Goal: Task Accomplishment & Management: Manage account settings

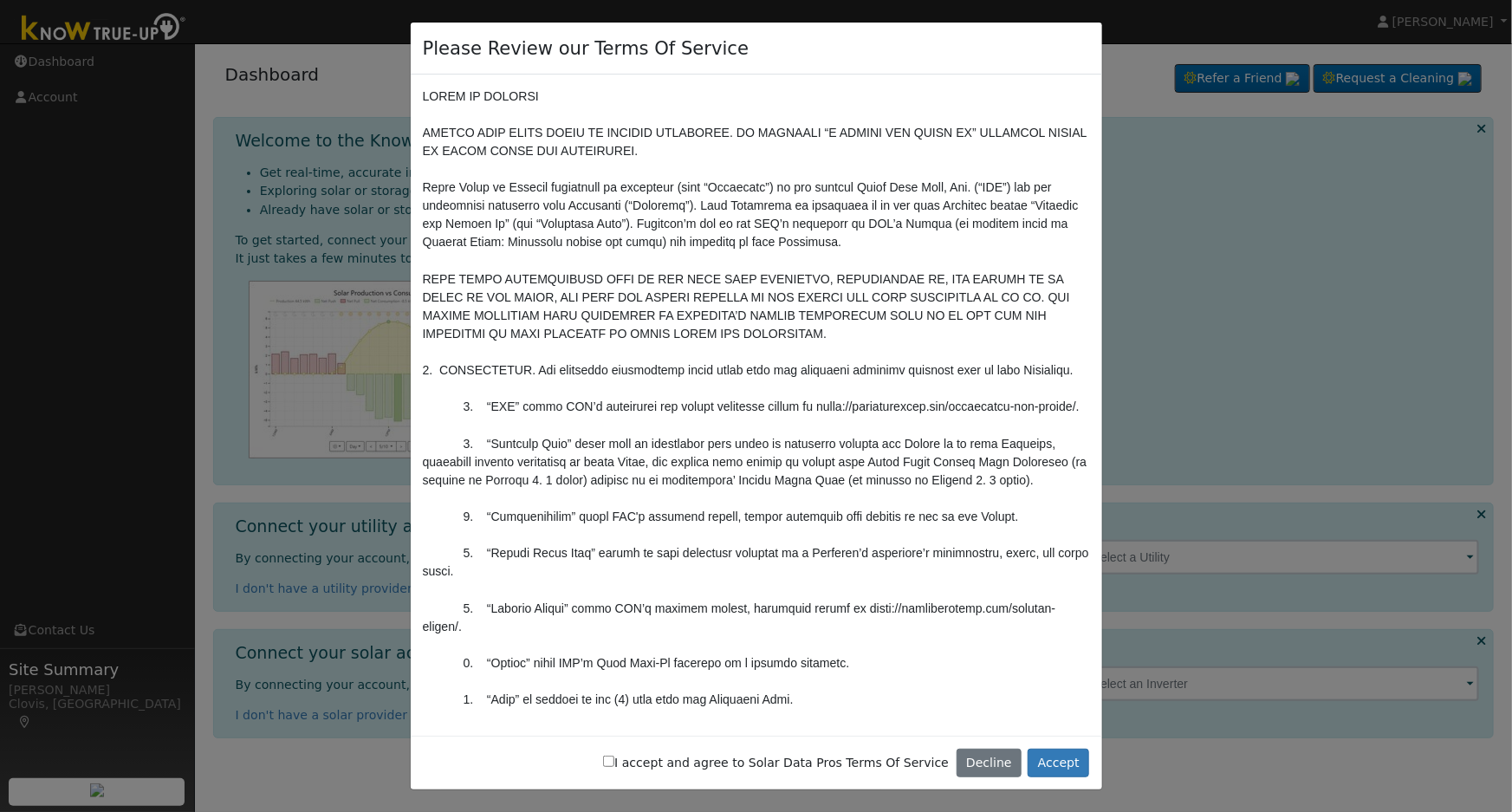
click at [614, 760] on input "I accept and agree to Solar Data Pros Terms Of Service" at bounding box center [609, 760] width 11 height 11
checkbox input "true"
click at [1067, 761] on button "Accept" at bounding box center [1058, 763] width 62 height 29
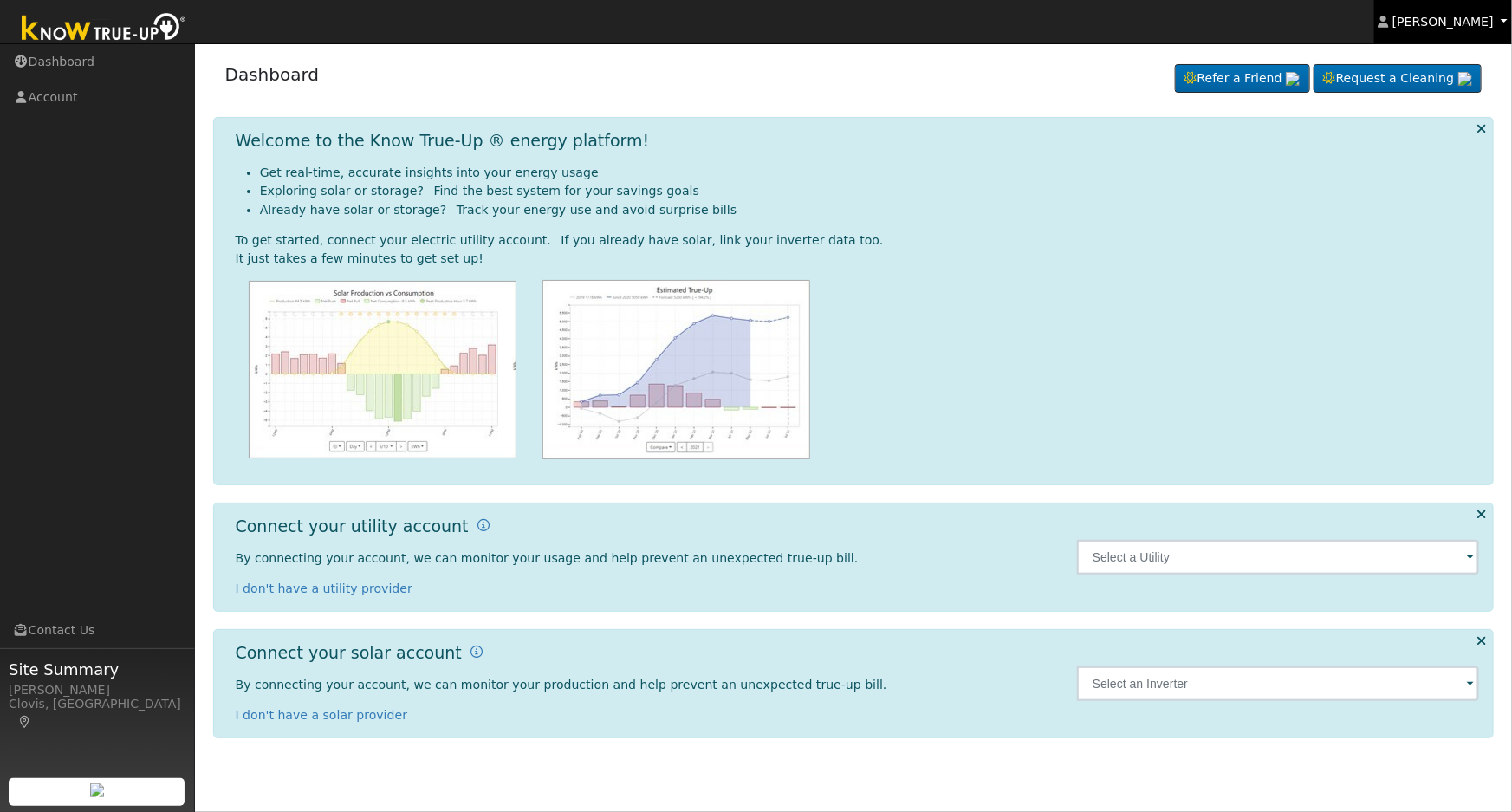
click at [1459, 24] on span "[PERSON_NAME]" at bounding box center [1442, 22] width 101 height 14
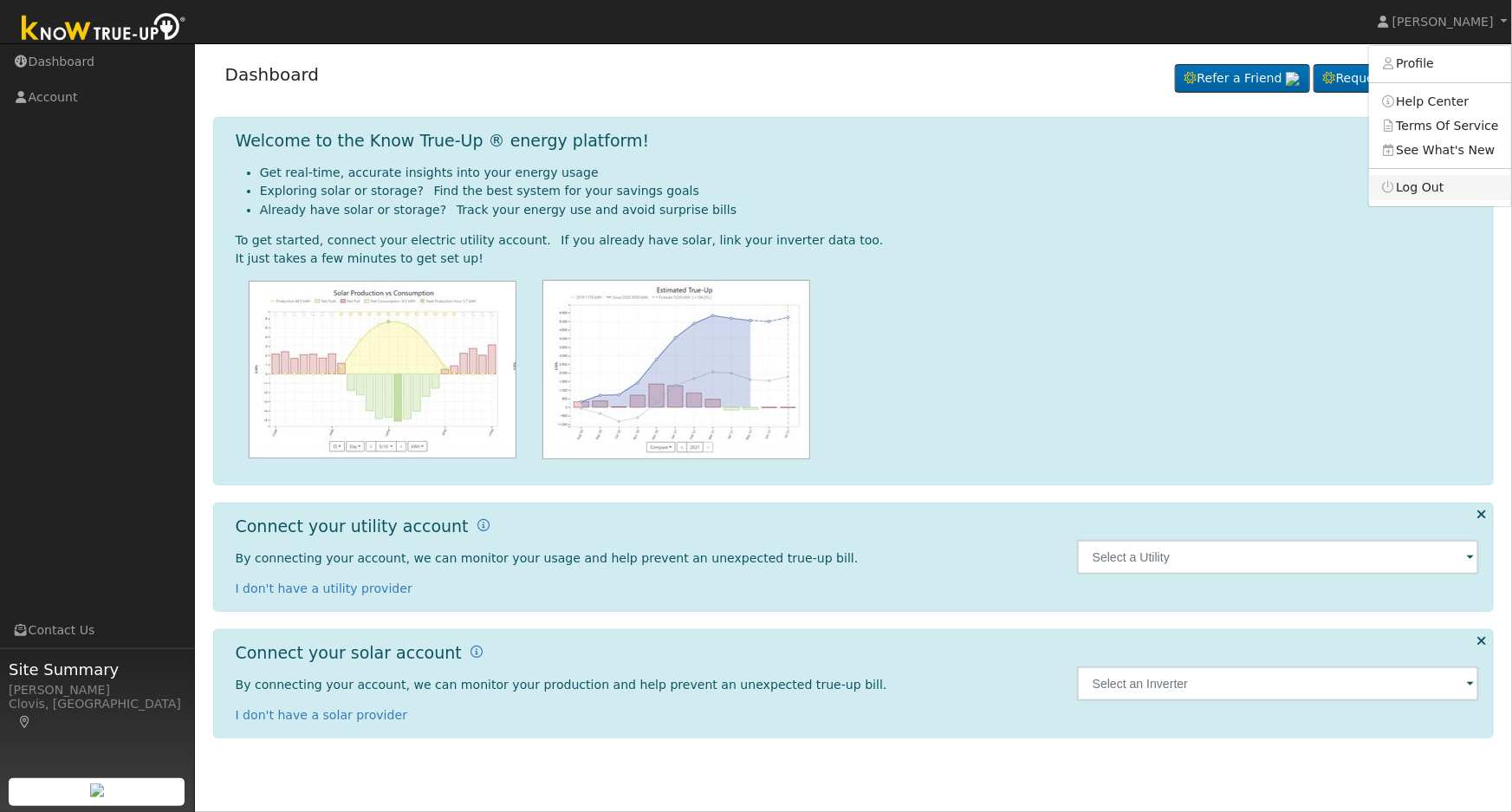
click at [1451, 190] on link "Log Out" at bounding box center [1439, 187] width 142 height 24
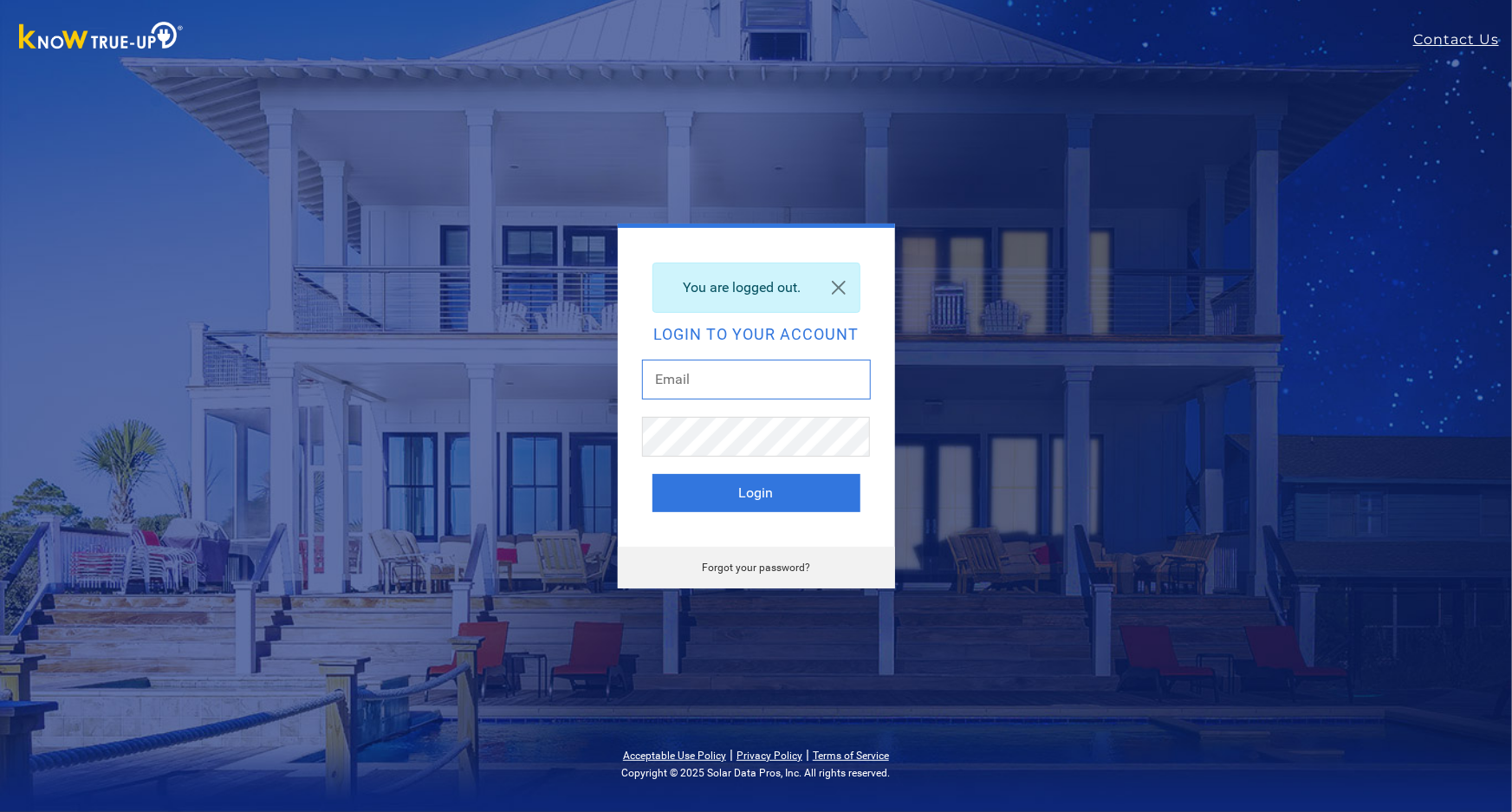
click at [745, 385] on input "text" at bounding box center [756, 379] width 228 height 40
type input "dgibby024@gmail.com"
click at [745, 500] on button "Login" at bounding box center [756, 493] width 208 height 38
